Goal: Task Accomplishment & Management: Complete application form

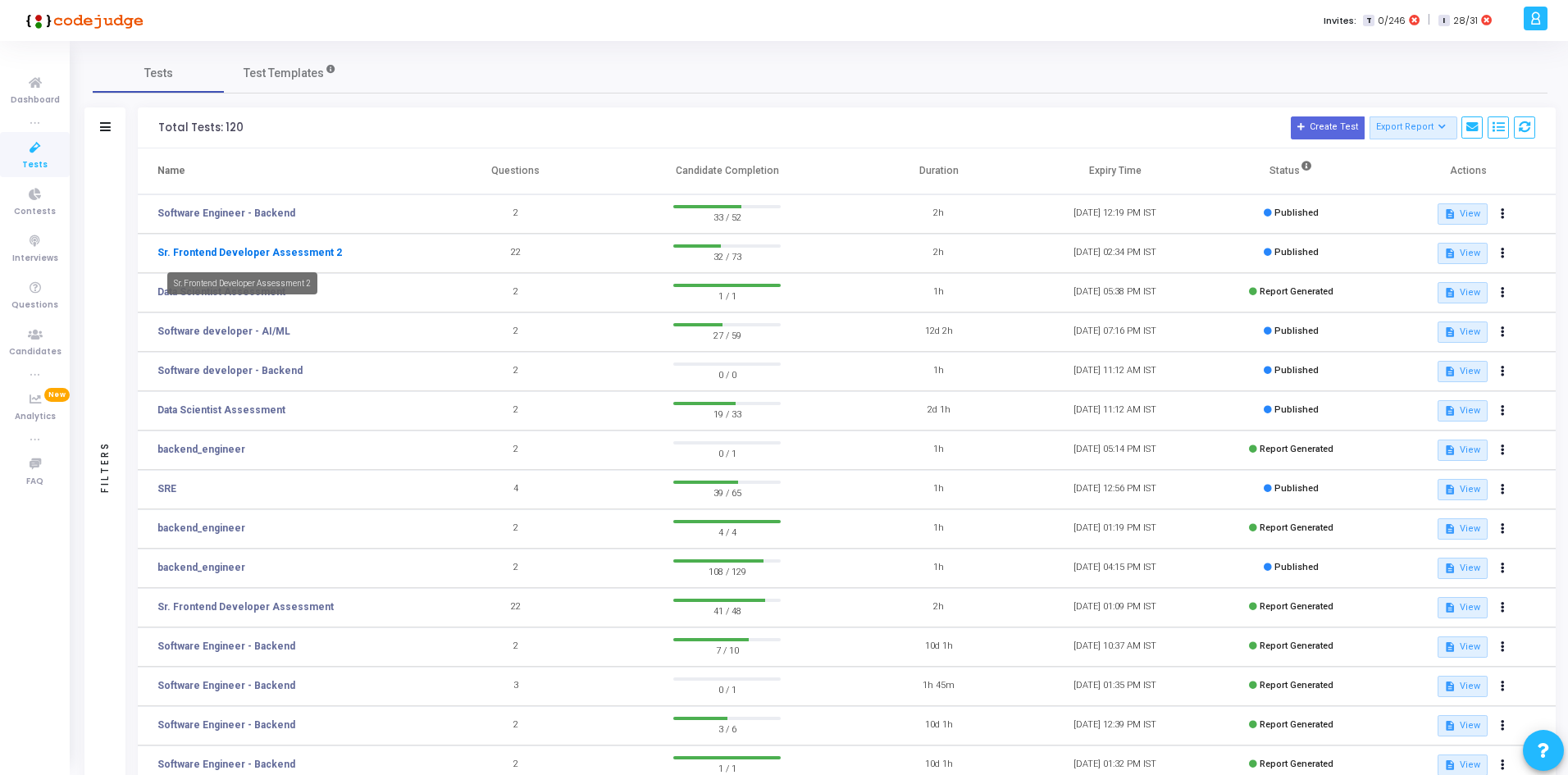
click at [304, 253] on link "Sr. Frontend Developer Assessment 2" at bounding box center [250, 252] width 185 height 15
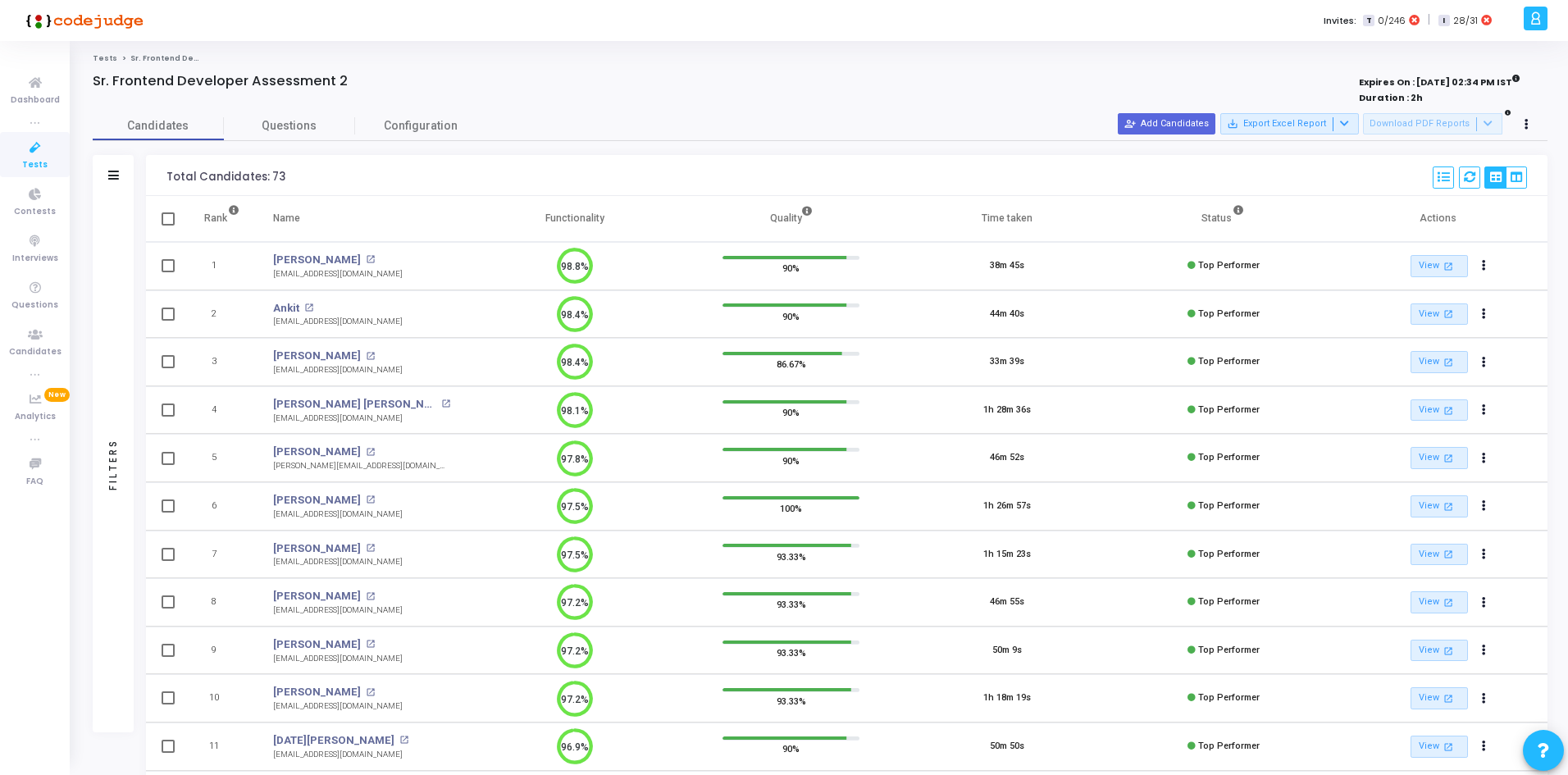
click at [107, 174] on div "Filters" at bounding box center [113, 175] width 41 height 41
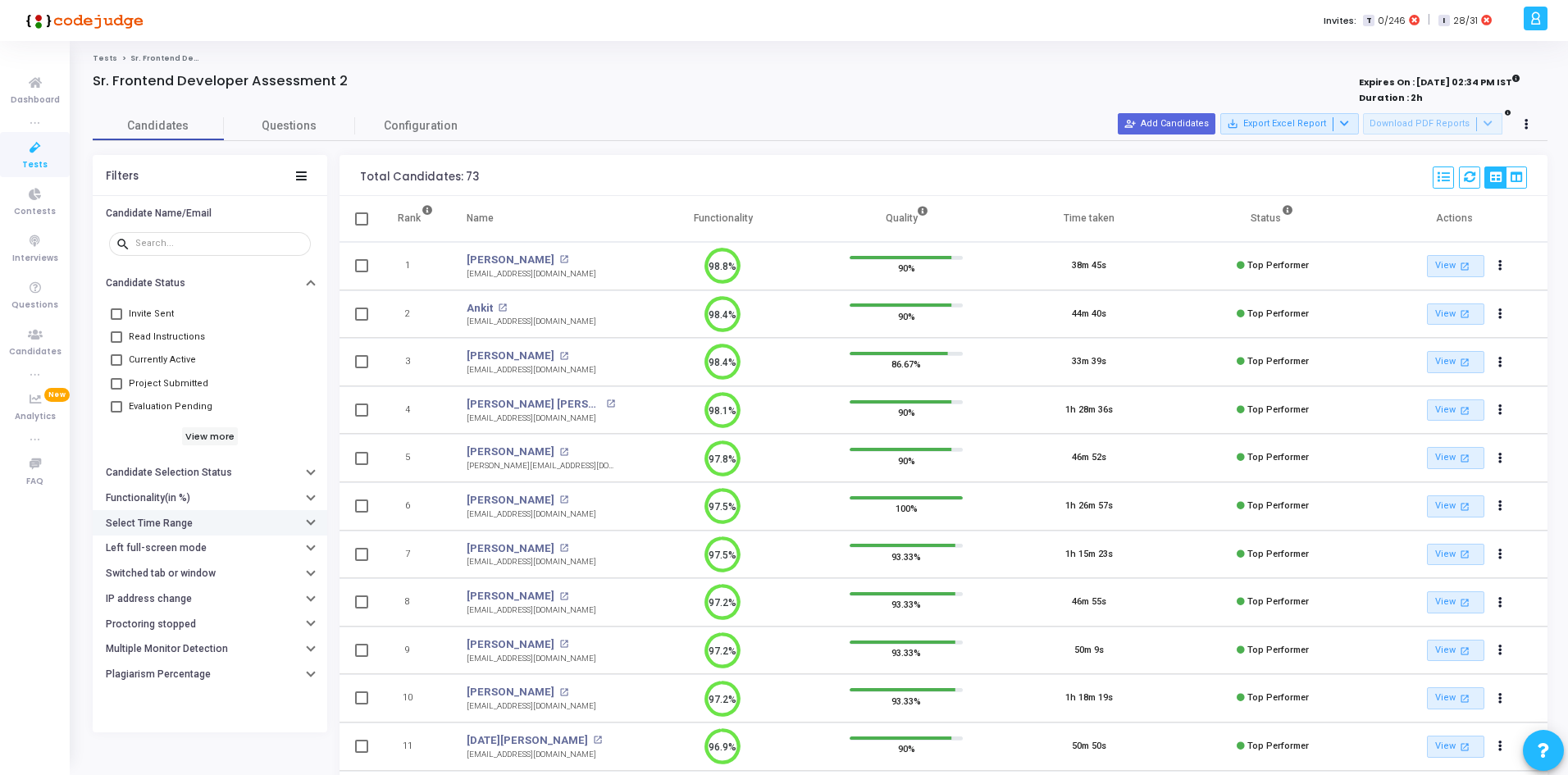
click at [162, 520] on h6 "Select Time Range" at bounding box center [149, 523] width 87 height 12
click at [212, 556] on input "text" at bounding box center [244, 555] width 122 height 10
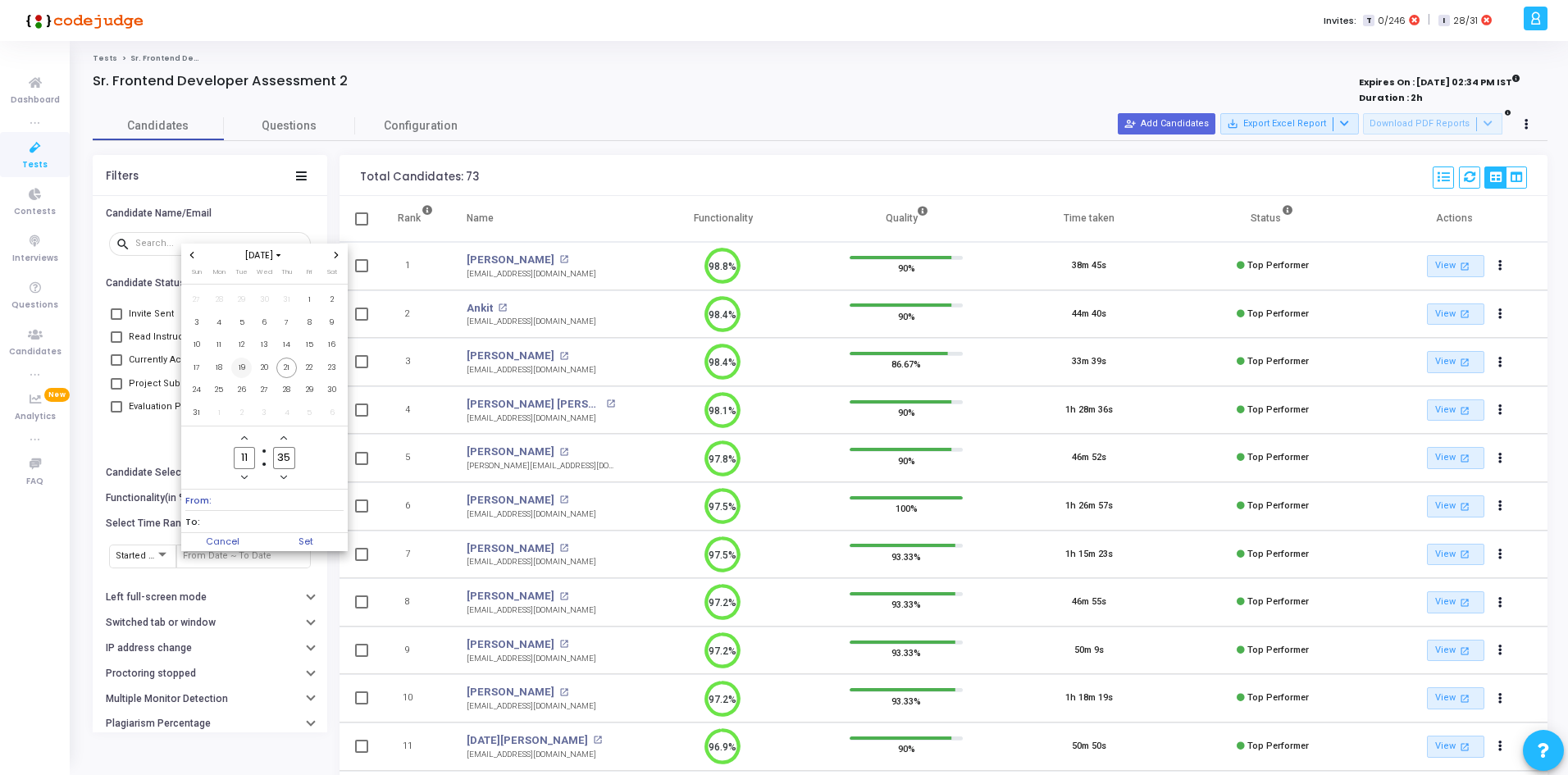
click at [244, 366] on span "19" at bounding box center [241, 367] width 20 height 20
click at [220, 371] on span "18" at bounding box center [219, 367] width 20 height 20
click at [284, 367] on span "21" at bounding box center [286, 367] width 20 height 20
click at [301, 540] on span "Set" at bounding box center [306, 542] width 84 height 18
type input "8/18/2025, 11:35 AM - 8/21/2025, 11:35 AM"
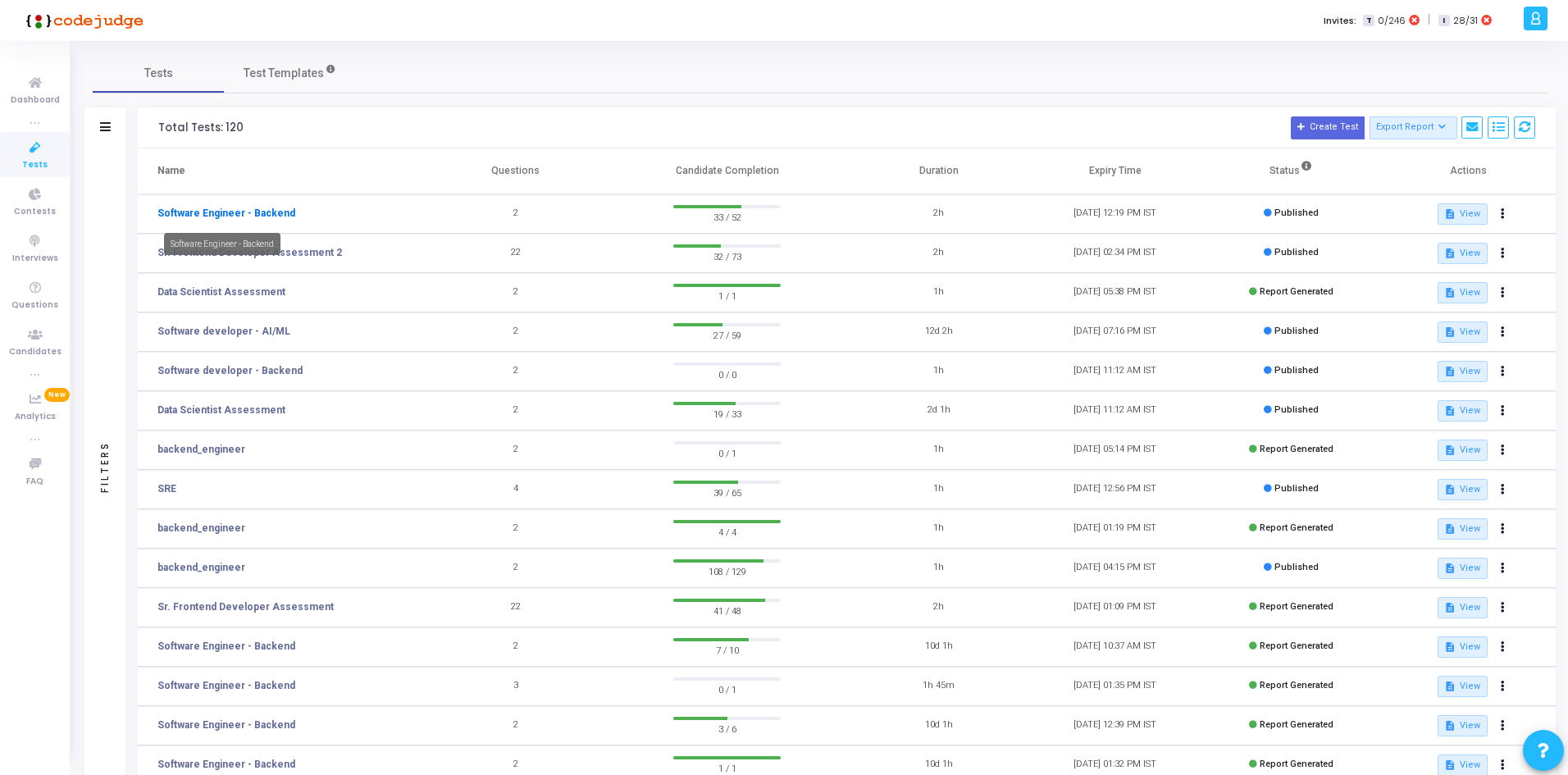
click at [252, 213] on link "Software Engineer - Backend" at bounding box center [226, 213] width 138 height 15
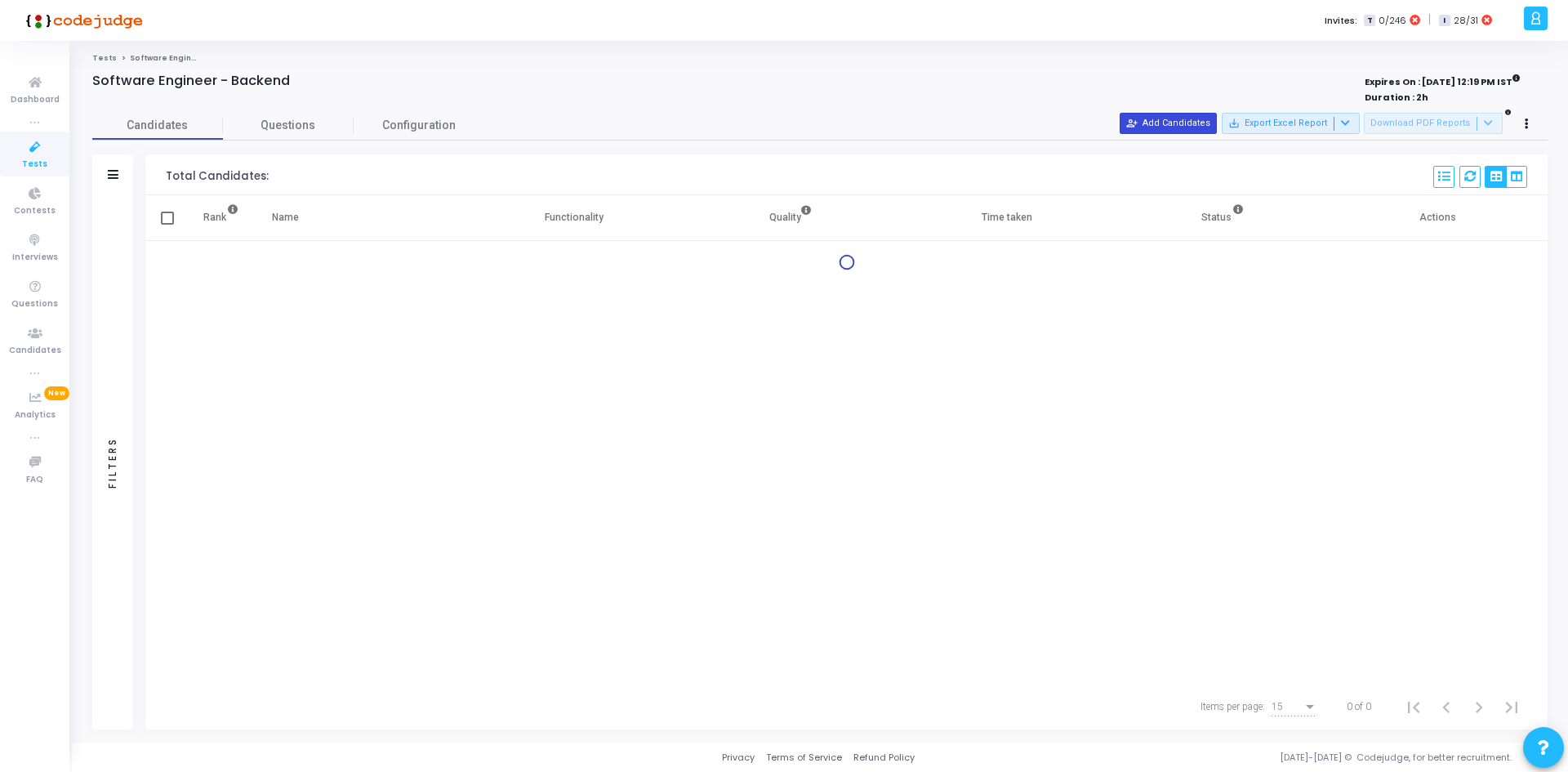
click at [1189, 126] on button "person_add_alt Add Candidates" at bounding box center [1168, 123] width 97 height 21
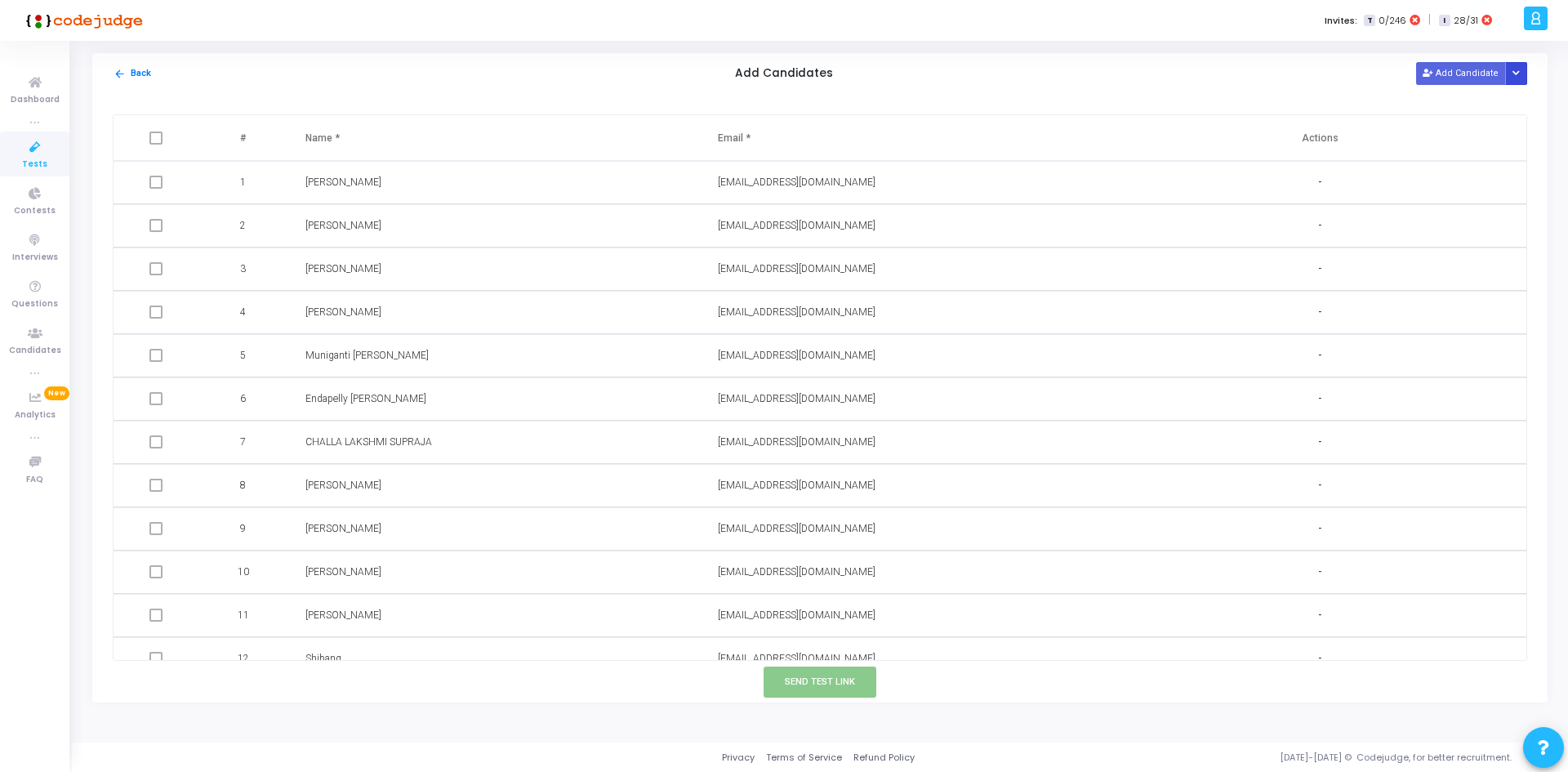
click at [1516, 69] on icon "Button group with nested dropdown" at bounding box center [1516, 73] width 7 height 8
click at [1444, 111] on button "Upload Candidate List" at bounding box center [1457, 104] width 125 height 22
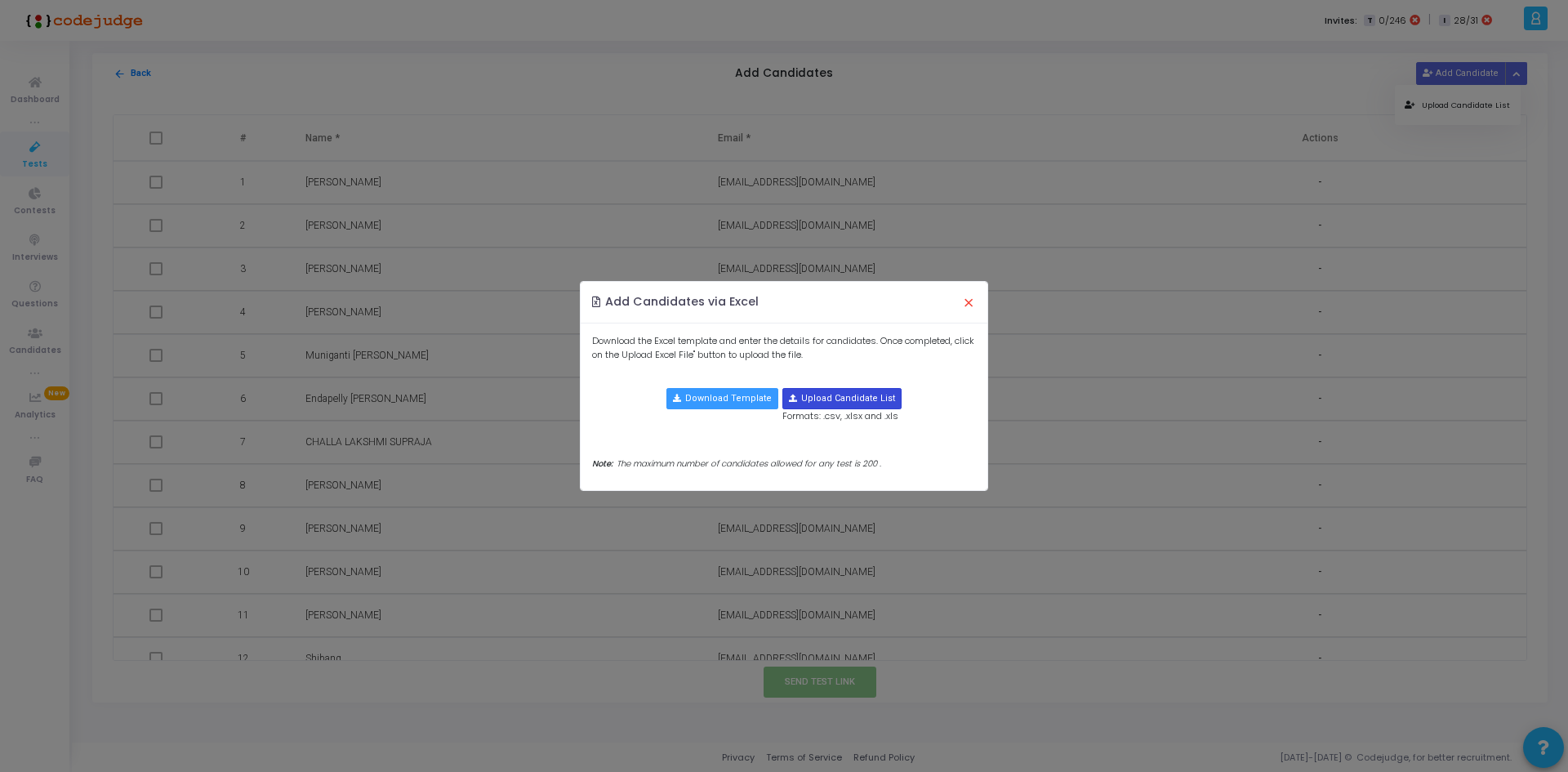
click at [860, 397] on input "file" at bounding box center [842, 398] width 118 height 19
type input "C:\fakepath\candidate-template.csv"
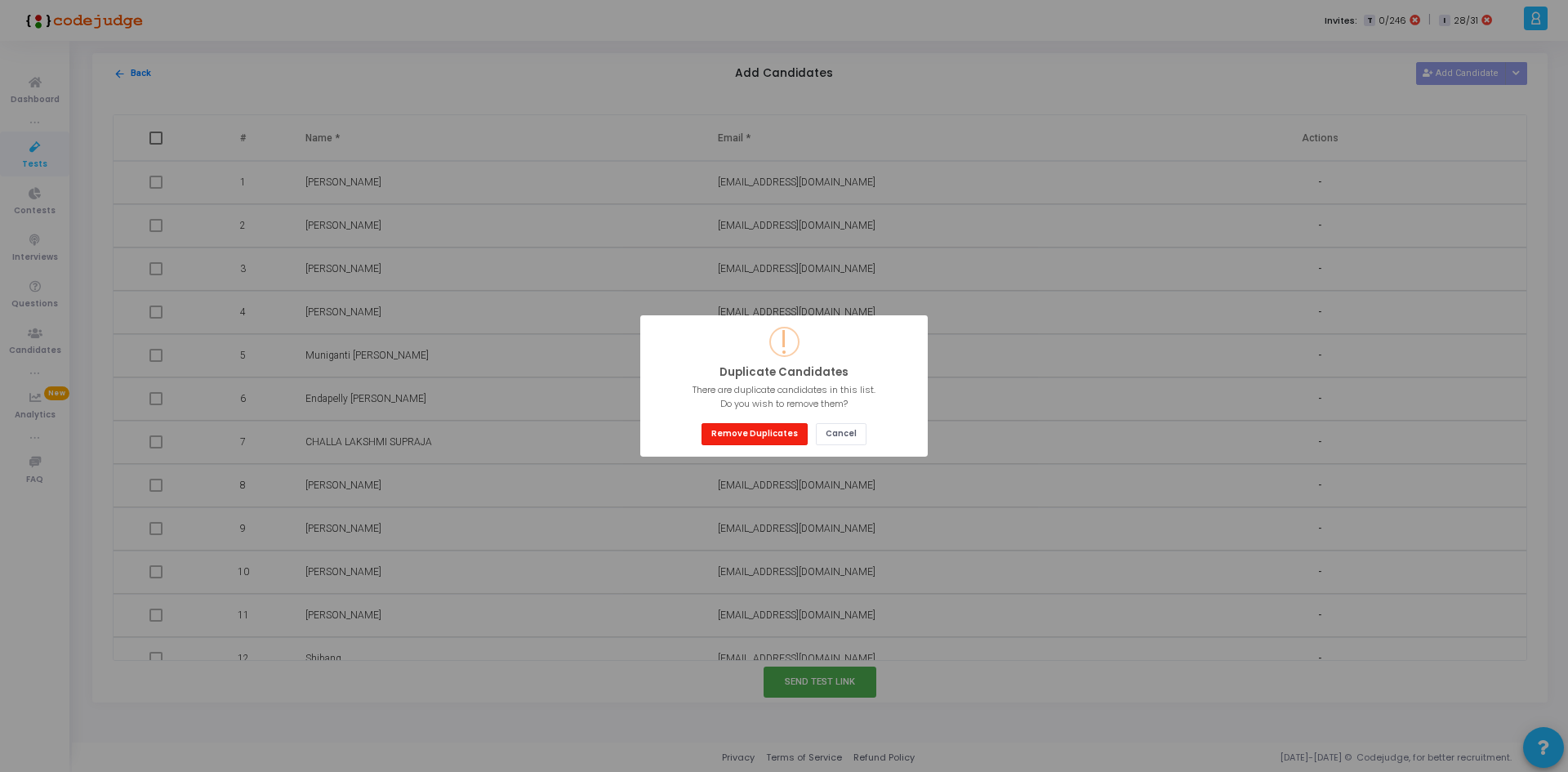
click at [755, 428] on button "Remove Duplicates" at bounding box center [755, 434] width 106 height 22
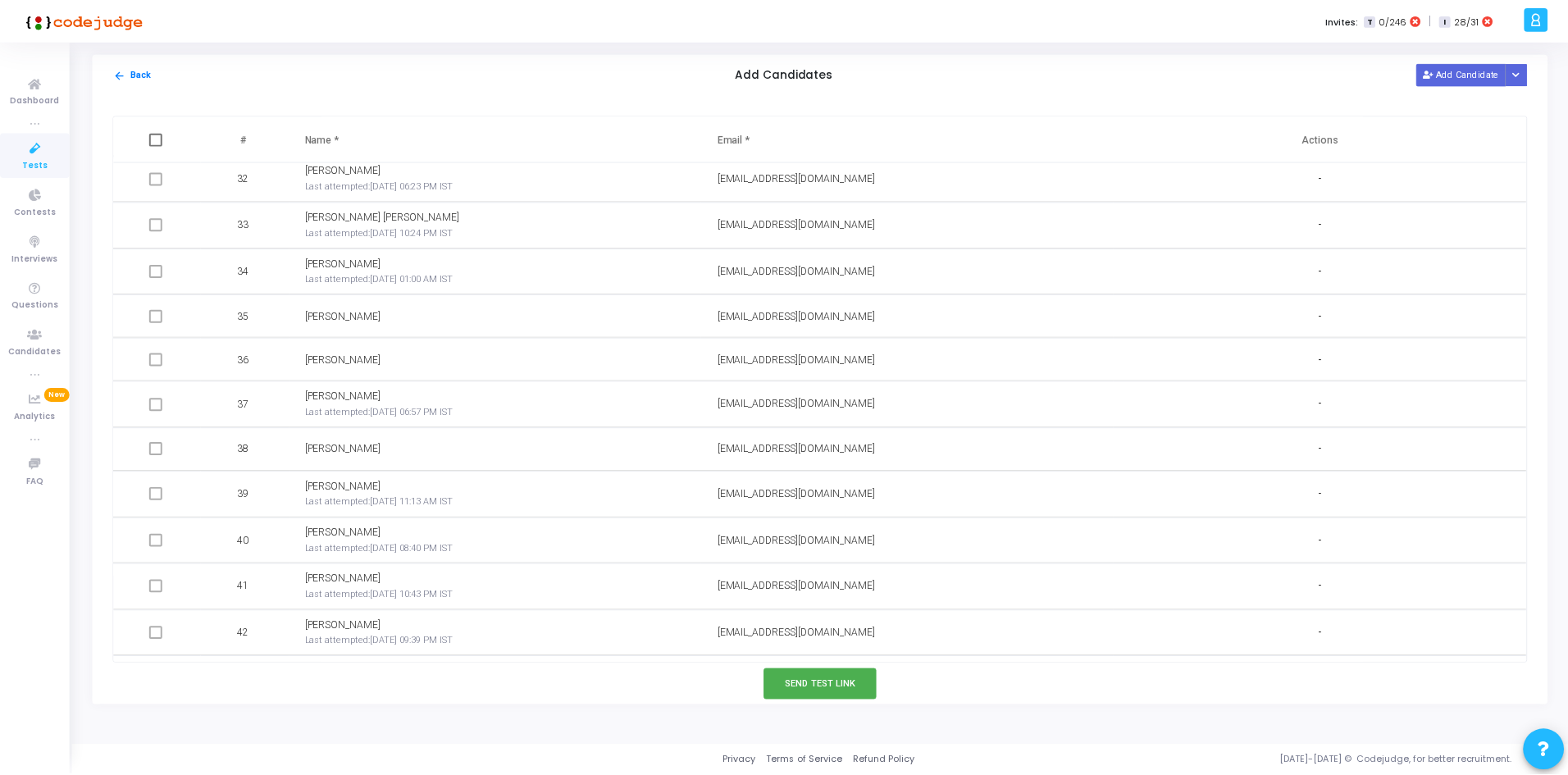
scroll to position [1995, 0]
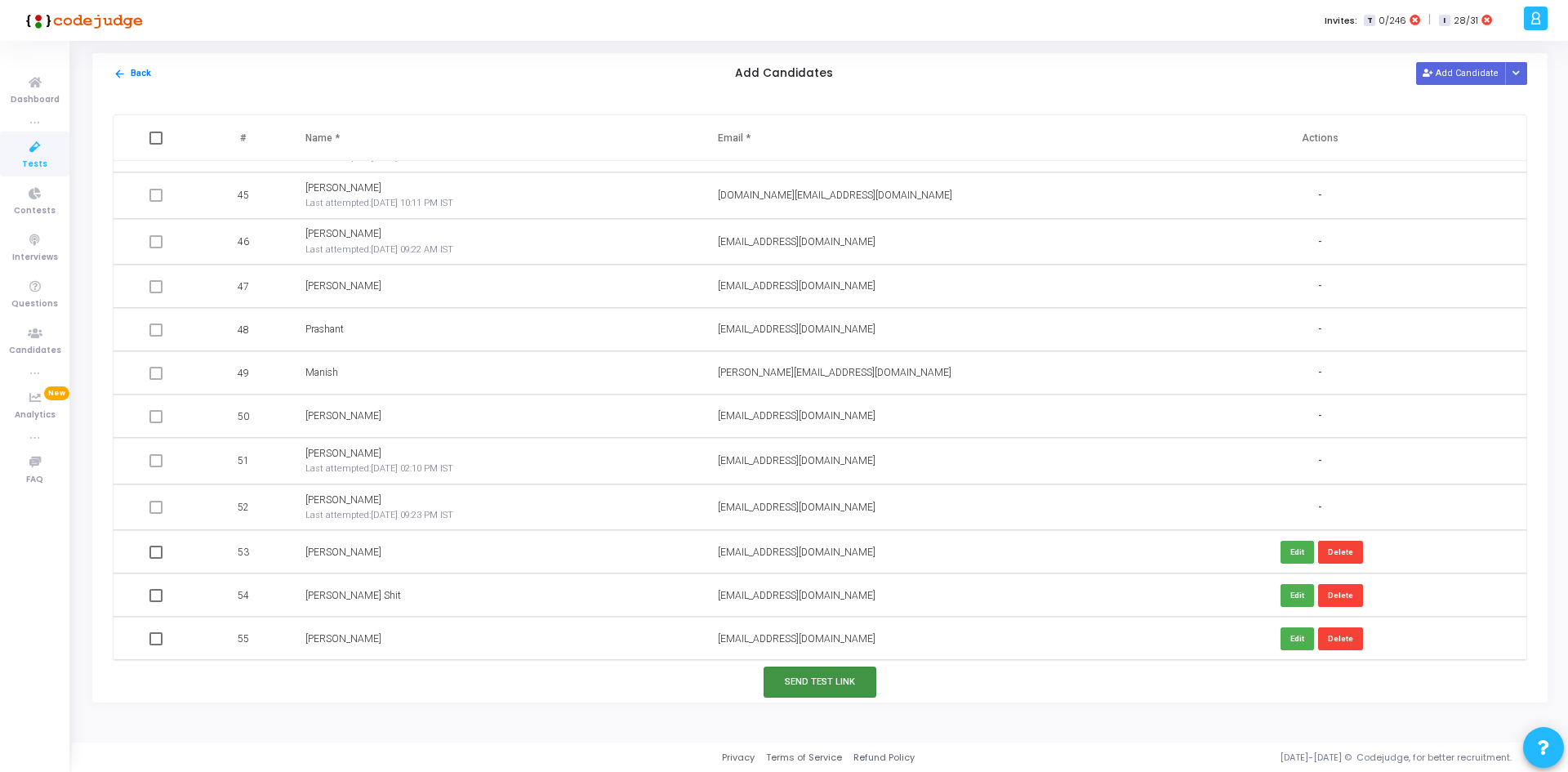
click at [865, 685] on button "Send Test Link" at bounding box center [819, 682] width 112 height 30
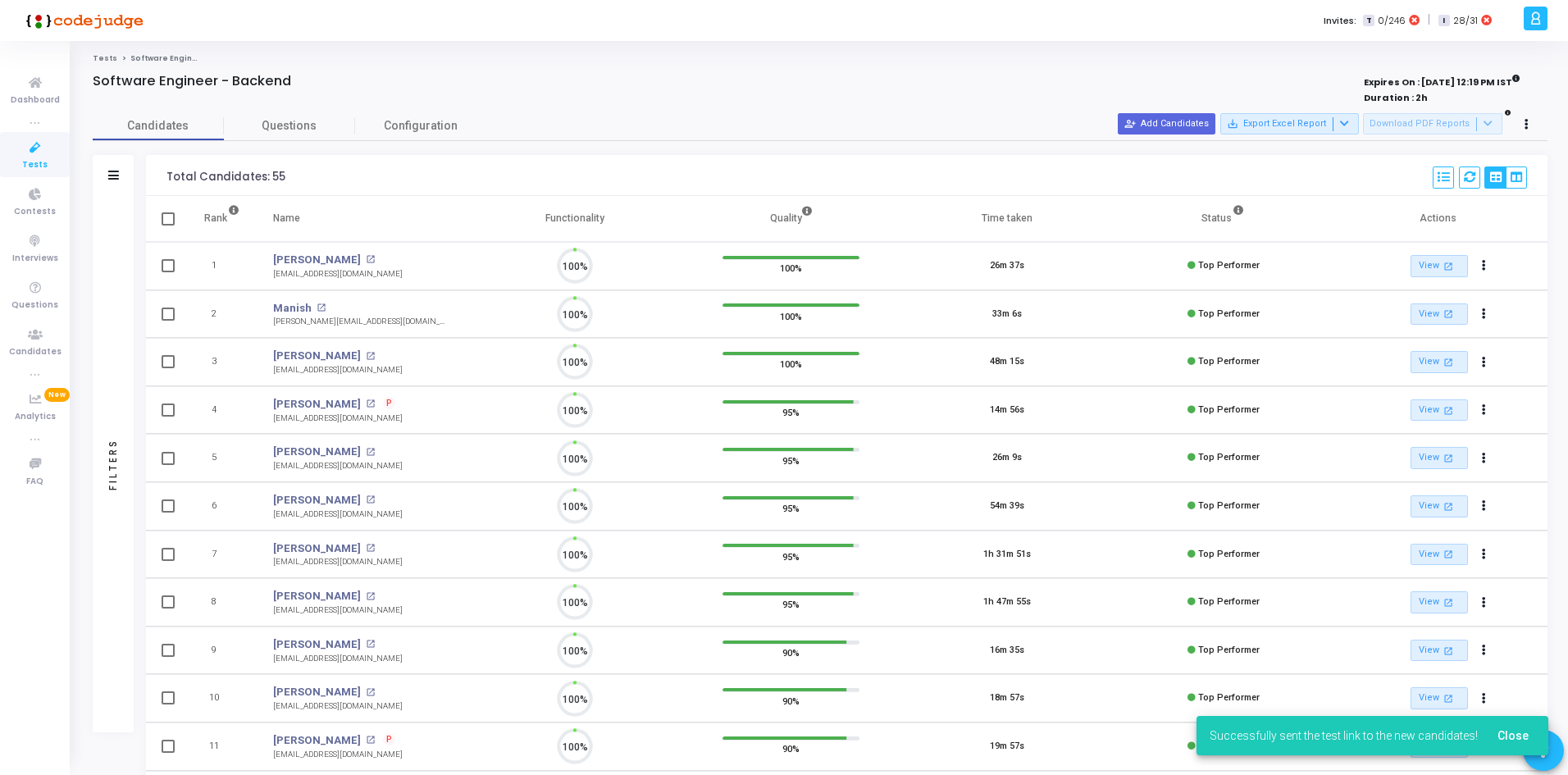
scroll to position [0, 0]
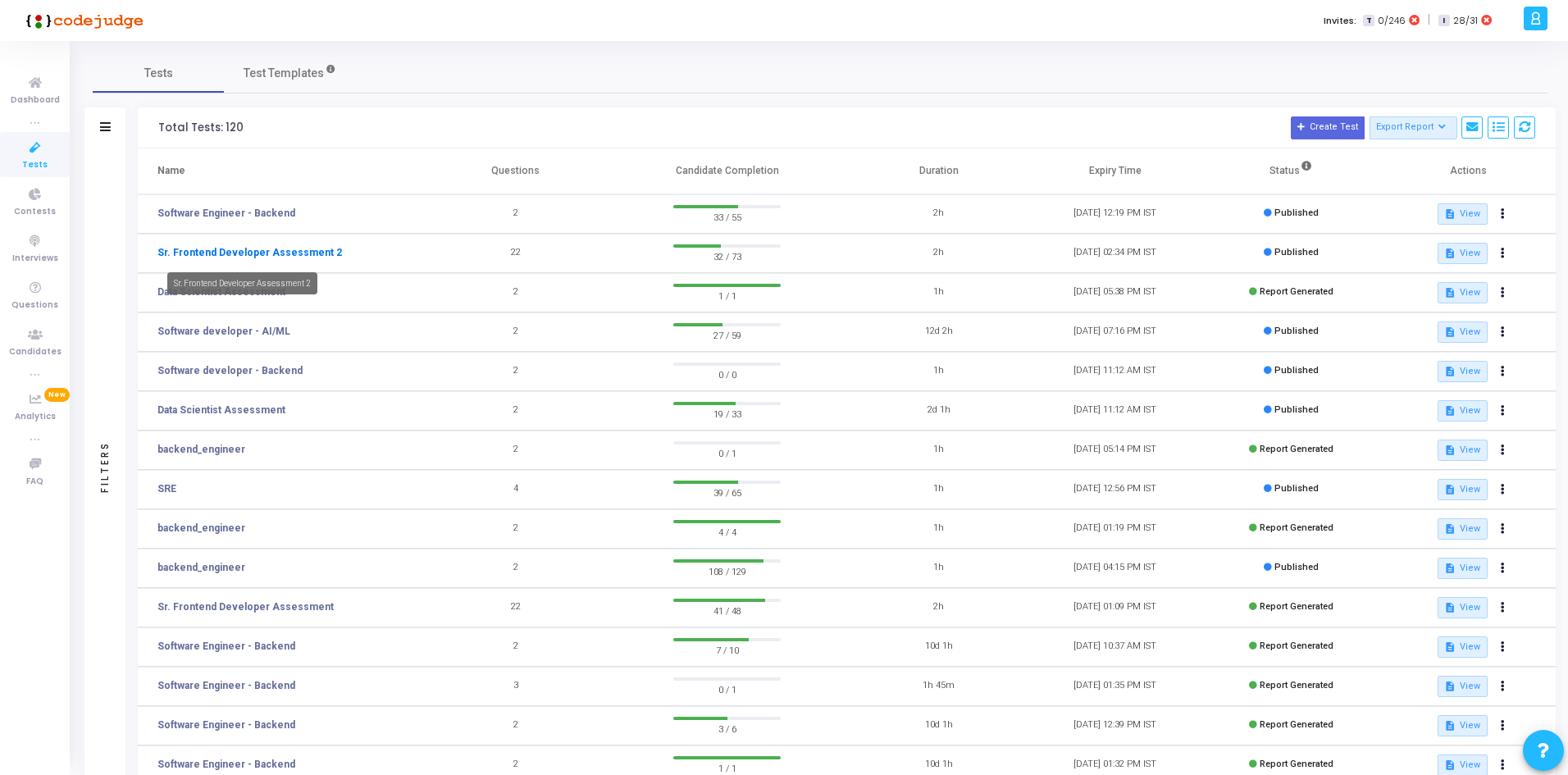
click at [267, 256] on link "Sr. Frontend Developer Assessment 2" at bounding box center [250, 252] width 185 height 15
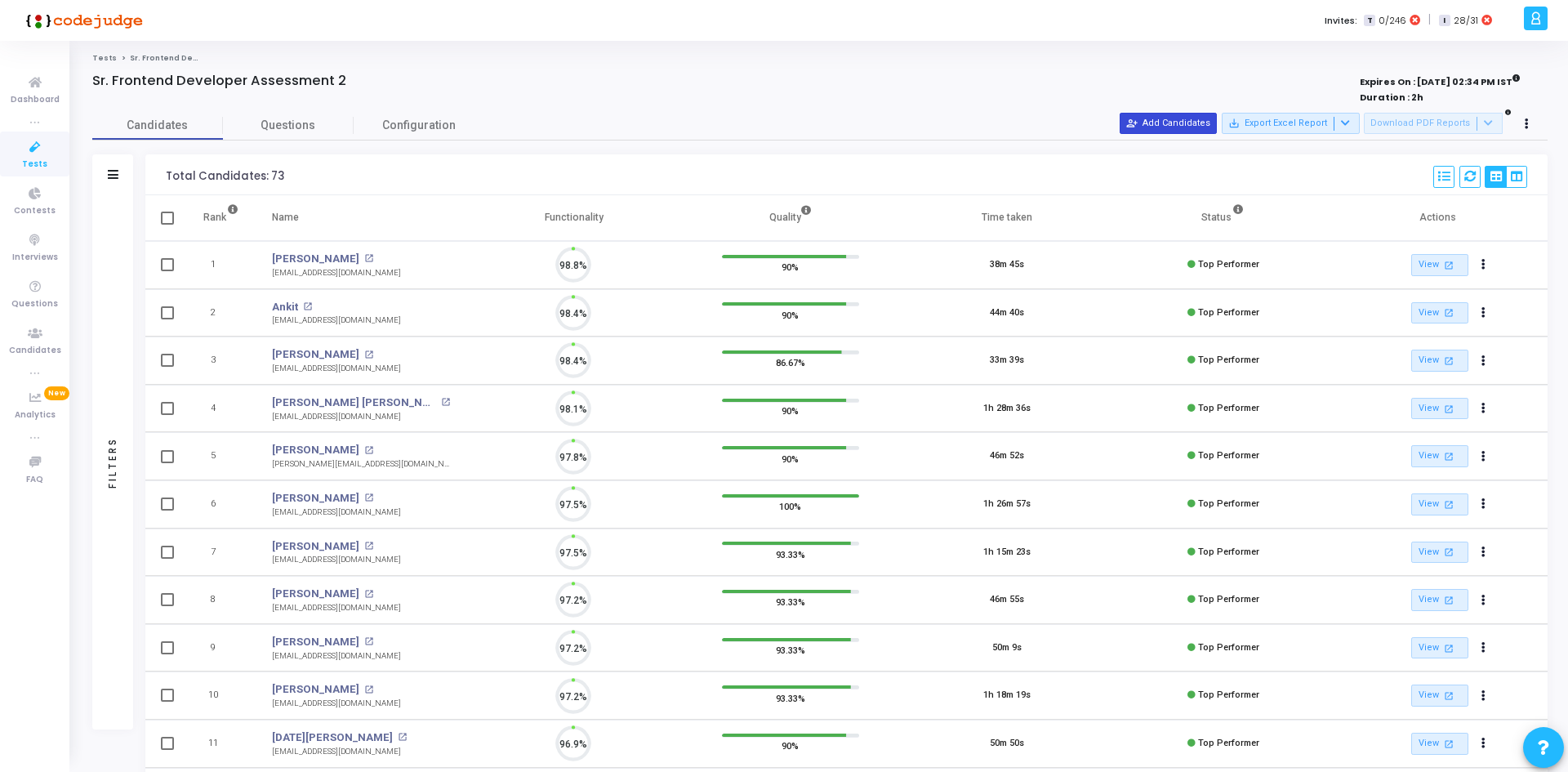
click at [1195, 122] on button "person_add_alt Add Candidates" at bounding box center [1168, 123] width 97 height 21
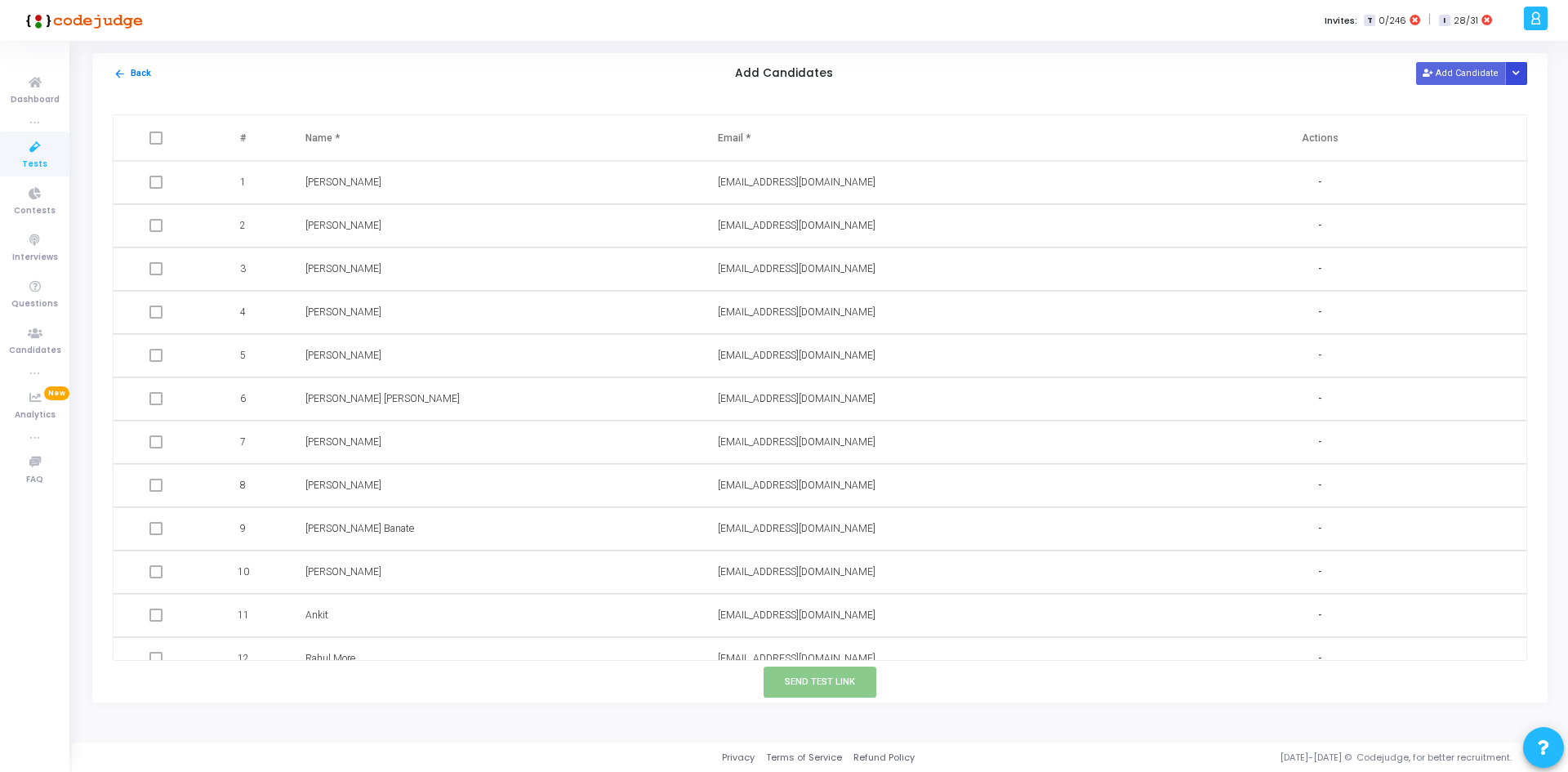
click at [1525, 76] on button "Button group with nested dropdown" at bounding box center [1517, 73] width 23 height 22
click at [1451, 113] on button "Upload Candidate List" at bounding box center [1457, 104] width 125 height 22
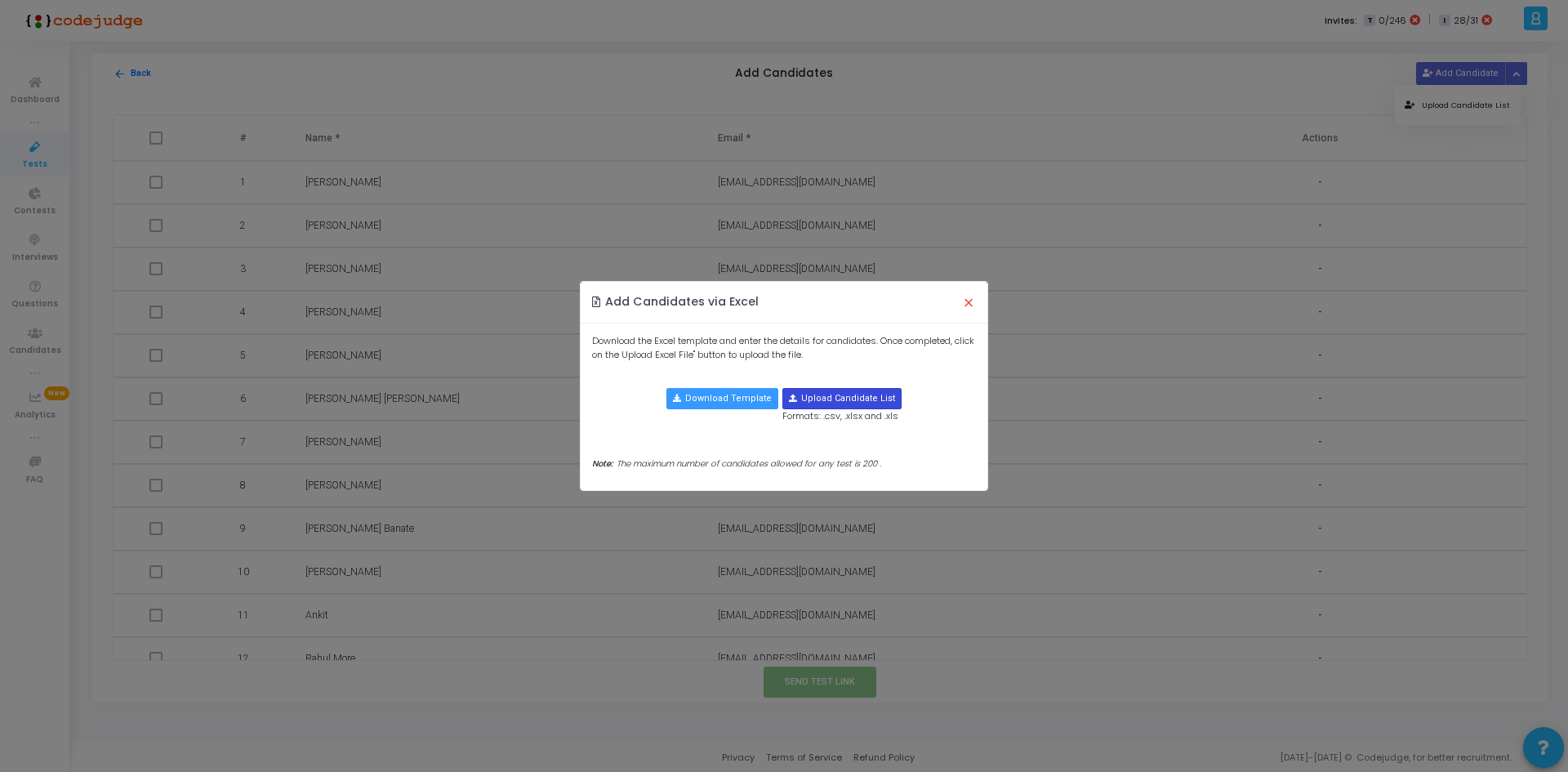
click at [836, 398] on input "file" at bounding box center [842, 398] width 118 height 19
type input "C:\fakepath\candidate-template.csv"
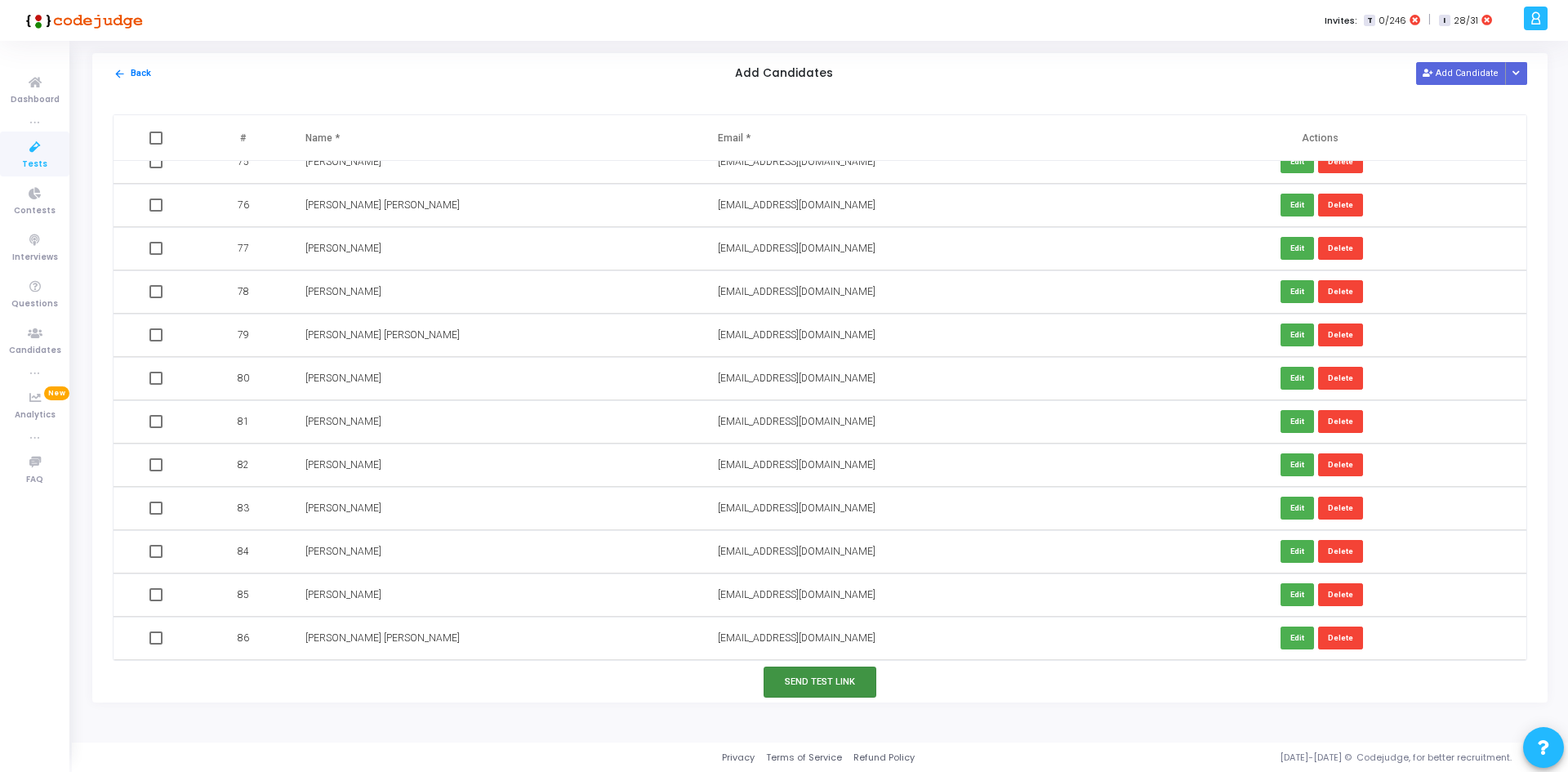
click at [836, 683] on button "Send Test Link" at bounding box center [819, 682] width 112 height 30
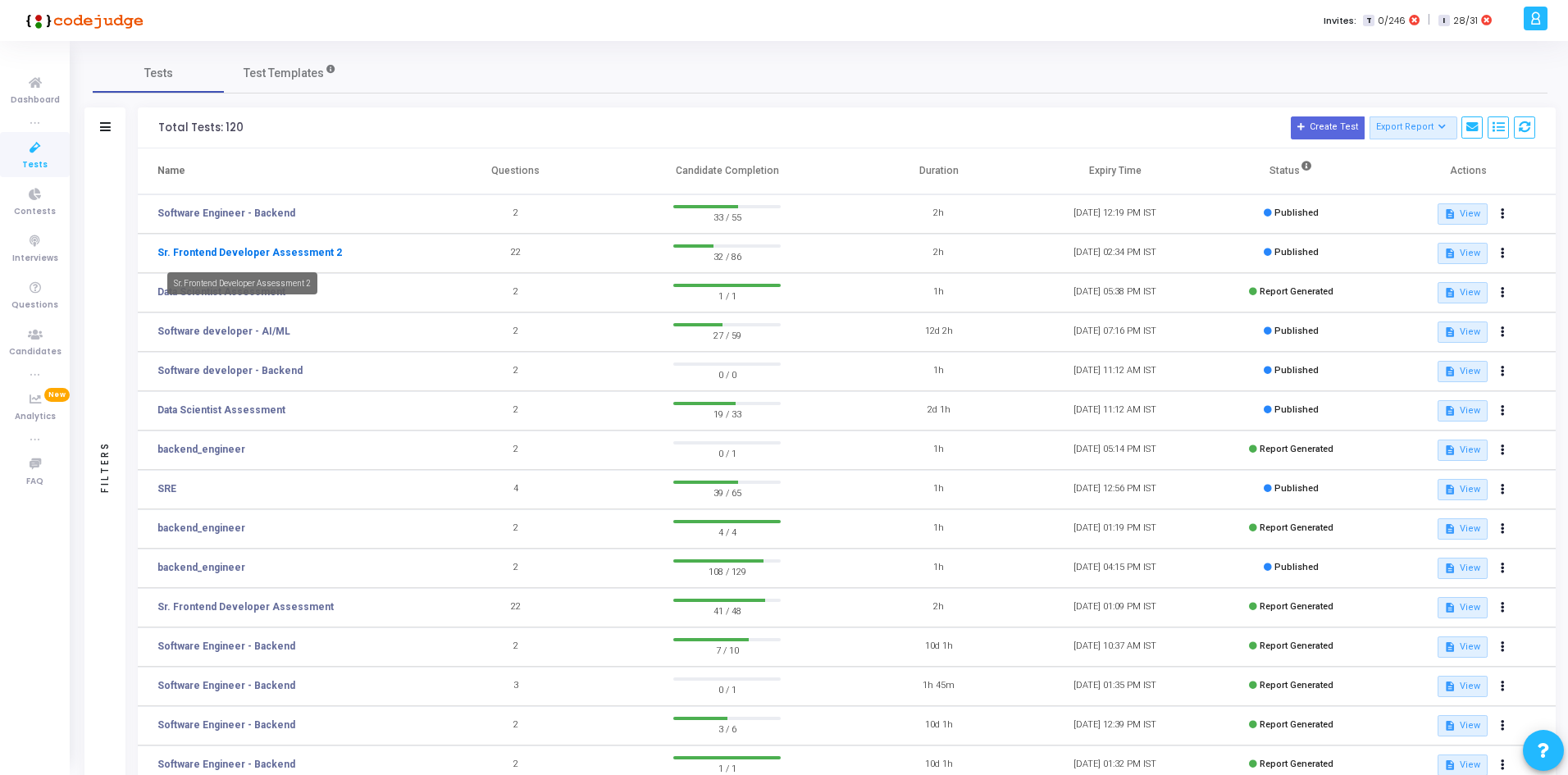
click at [251, 248] on link "Sr. Frontend Developer Assessment 2" at bounding box center [250, 252] width 185 height 15
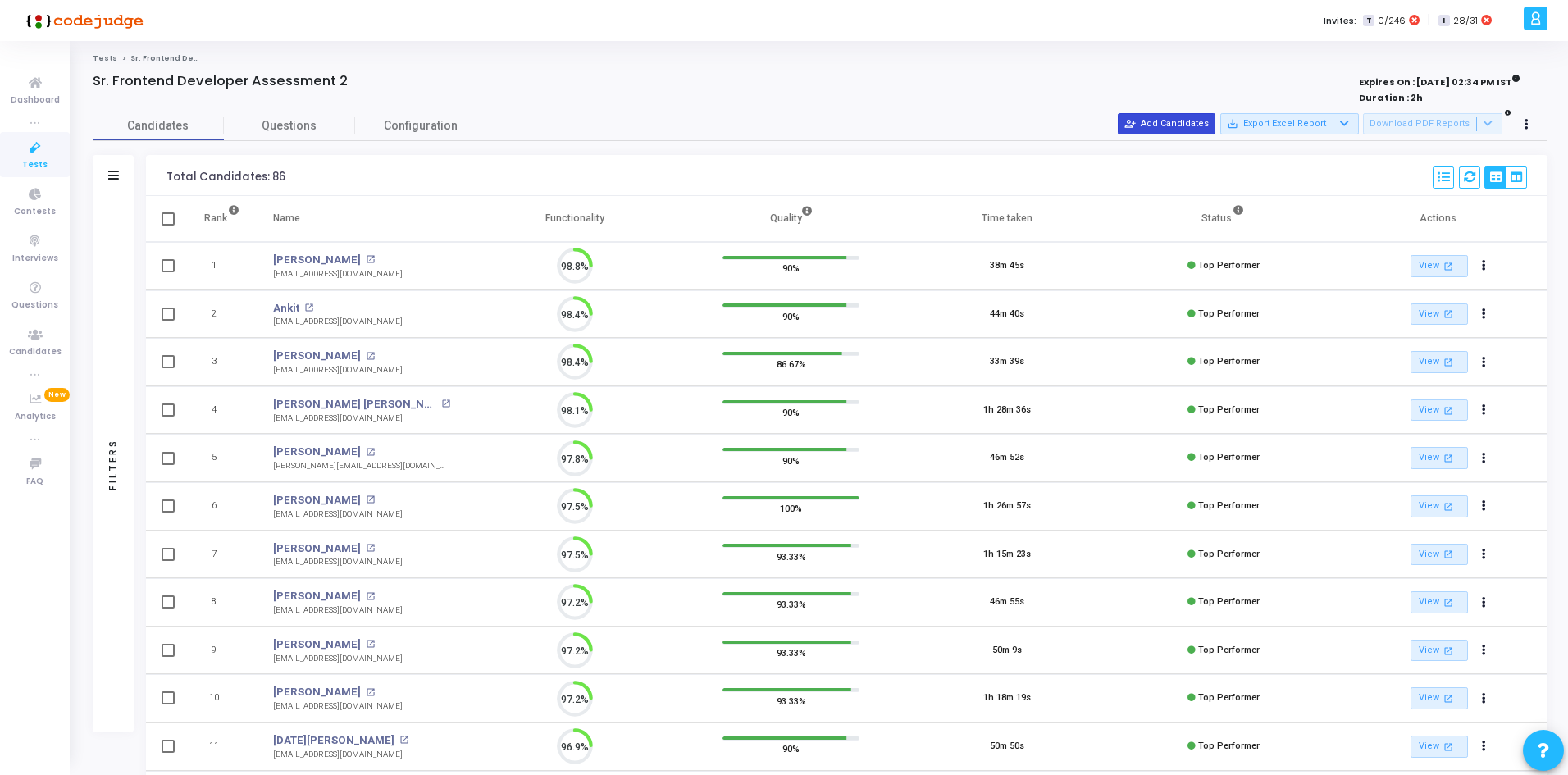
click at [1195, 132] on button "person_add_alt Add Candidates" at bounding box center [1167, 124] width 98 height 21
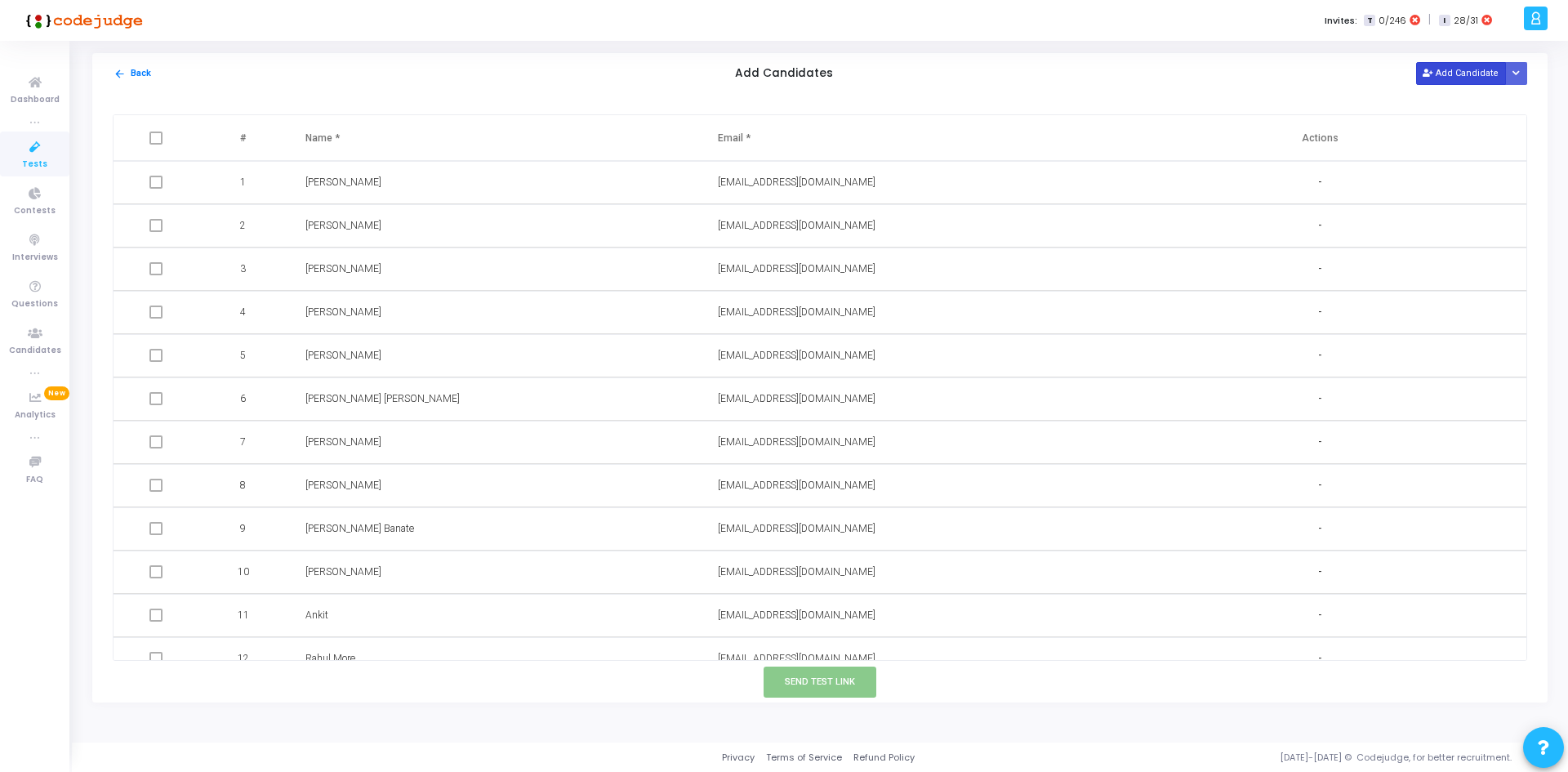
click at [1457, 65] on button "Add Candidate" at bounding box center [1460, 73] width 89 height 22
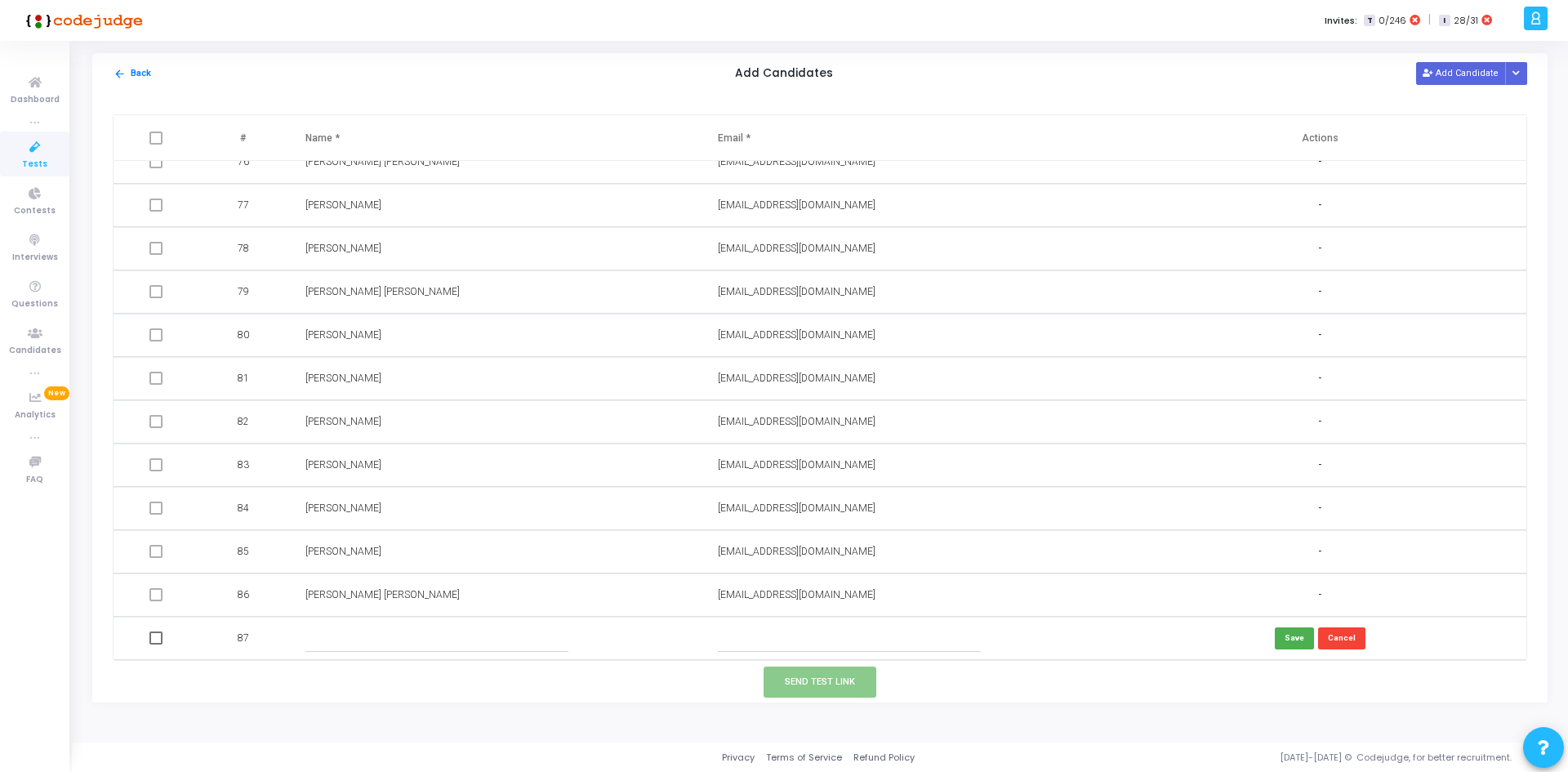
click at [774, 637] on input "text" at bounding box center [849, 638] width 264 height 27
paste input "[EMAIL_ADDRESS][DOMAIN_NAME]"
type input "[EMAIL_ADDRESS][DOMAIN_NAME]"
click at [483, 638] on input "text" at bounding box center [437, 638] width 264 height 27
type input "[PERSON_NAME]"
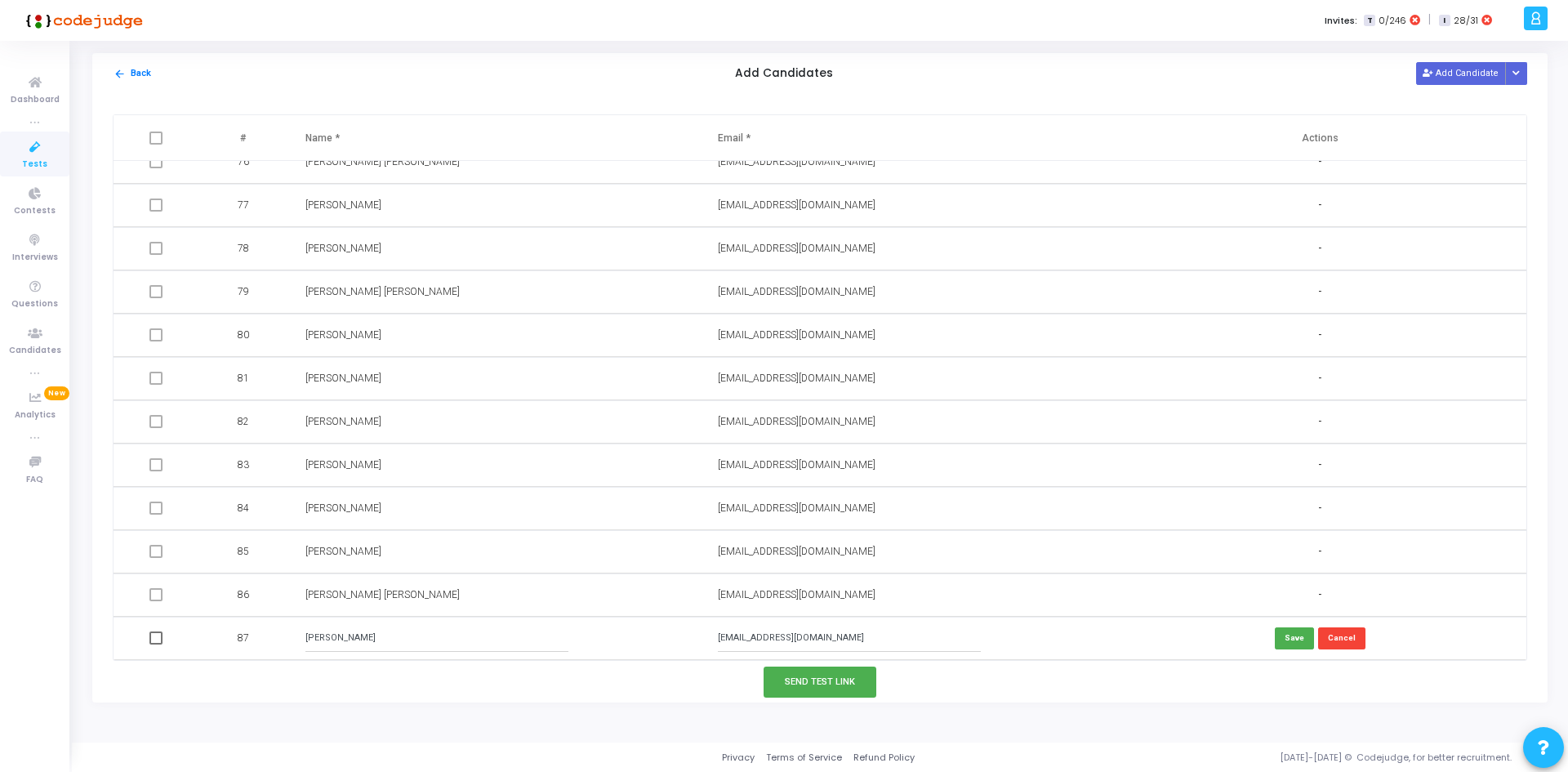
click at [805, 666] on div "Send Test Link" at bounding box center [819, 682] width 1455 height 41
click at [808, 684] on button "Send Test Link" at bounding box center [819, 682] width 112 height 30
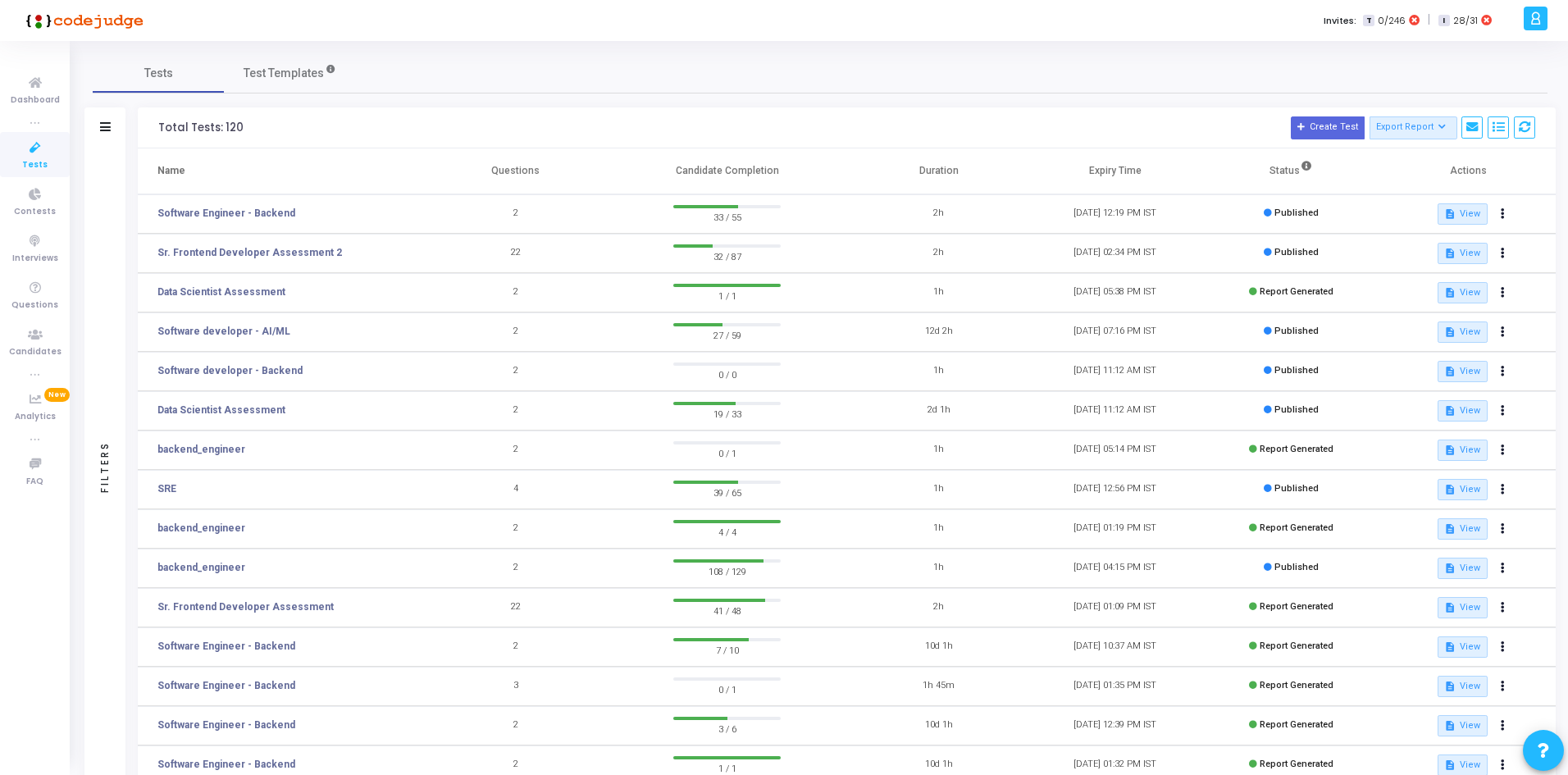
click at [325, 335] on td "Software developer - AI/ML" at bounding box center [283, 332] width 290 height 39
